Goal: Use online tool/utility: Utilize a website feature to perform a specific function

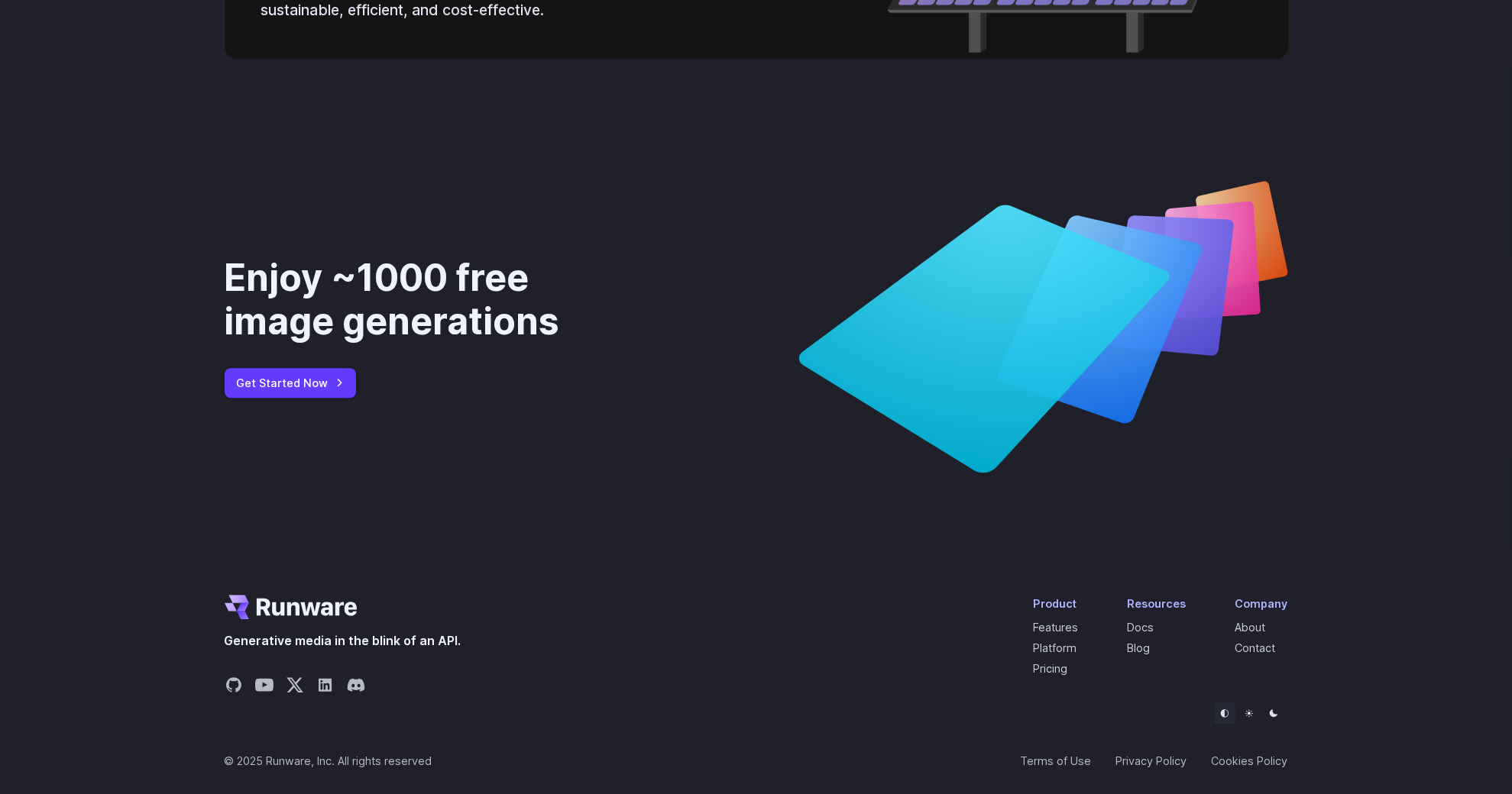
scroll to position [5653, 0]
click at [1135, 622] on link "Docs" at bounding box center [1141, 628] width 27 height 13
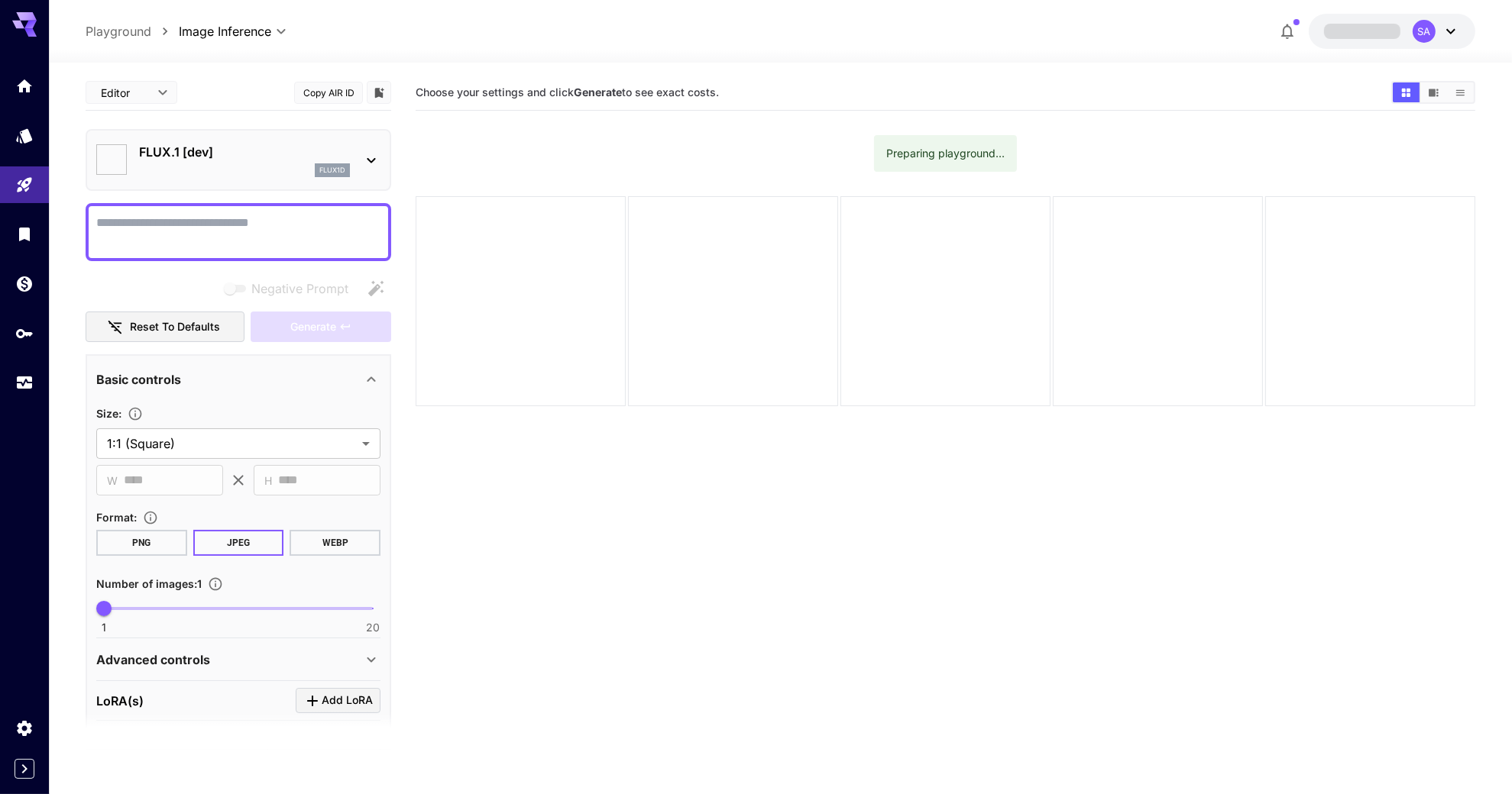
type input "**********"
